Goal: Task Accomplishment & Management: Complete application form

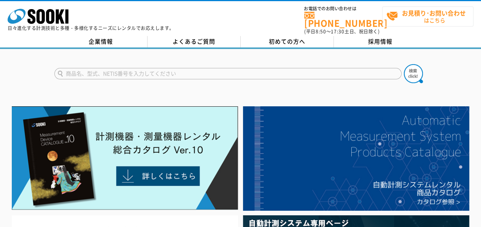
click at [401, 21] on span "お見積り･お問い合わせ はこちら" at bounding box center [429, 16] width 87 height 19
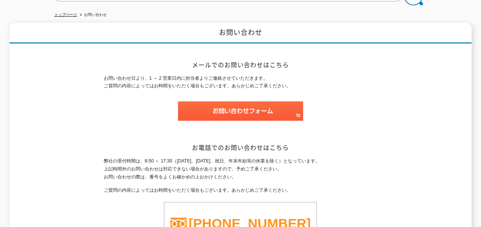
scroll to position [103, 0]
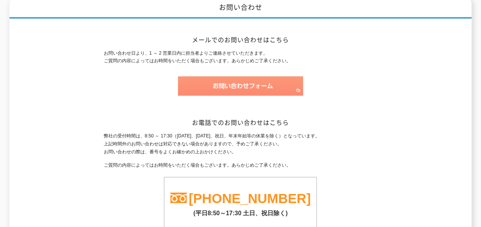
click at [246, 87] on img at bounding box center [240, 85] width 125 height 19
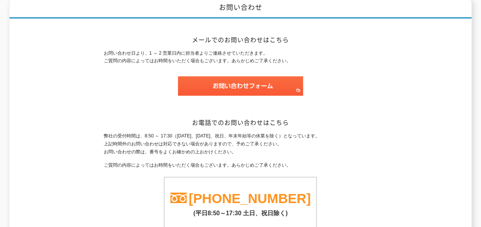
scroll to position [177, 0]
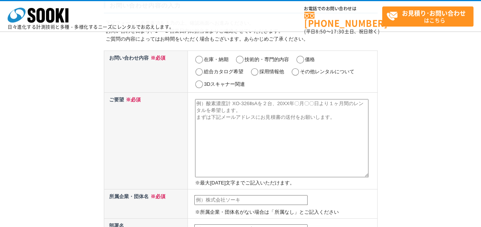
scroll to position [46, 0]
